Goal: Task Accomplishment & Management: Manage account settings

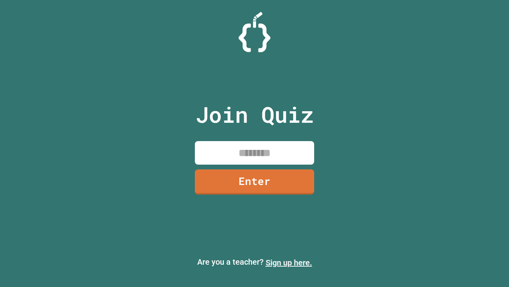
click at [289, 262] on link "Sign up here." at bounding box center [289, 262] width 47 height 10
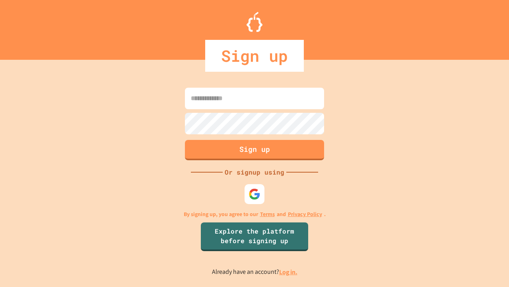
click at [289, 271] on link "Log in." at bounding box center [288, 271] width 18 height 8
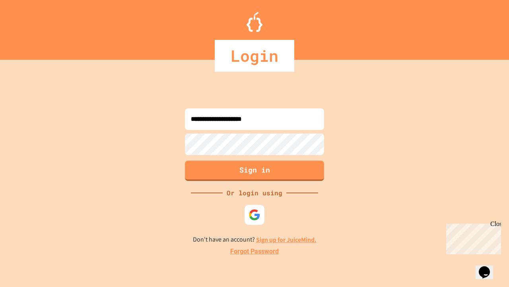
type input "**********"
